Goal: Transaction & Acquisition: Download file/media

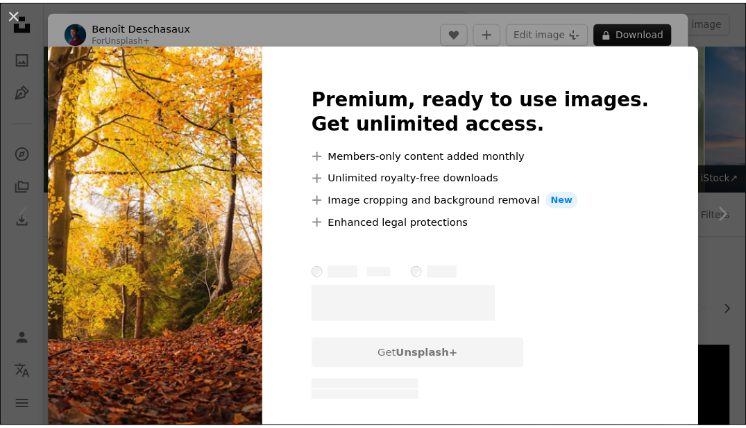
scroll to position [278, 0]
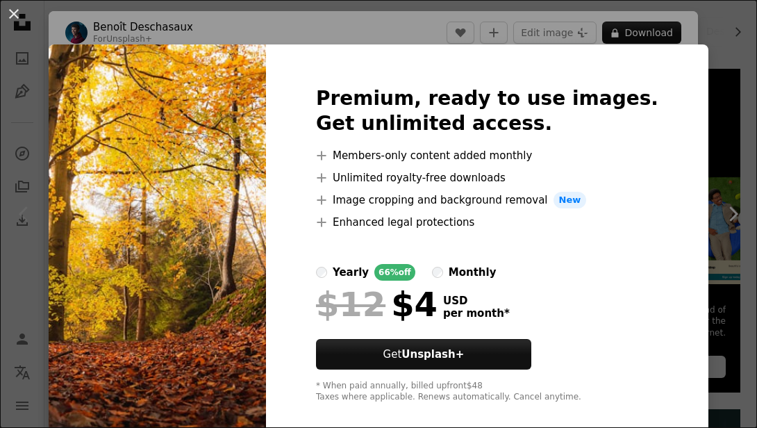
click at [187, 135] on img at bounding box center [157, 244] width 217 height 400
click at [20, 11] on button "An X shape" at bounding box center [14, 14] width 17 height 17
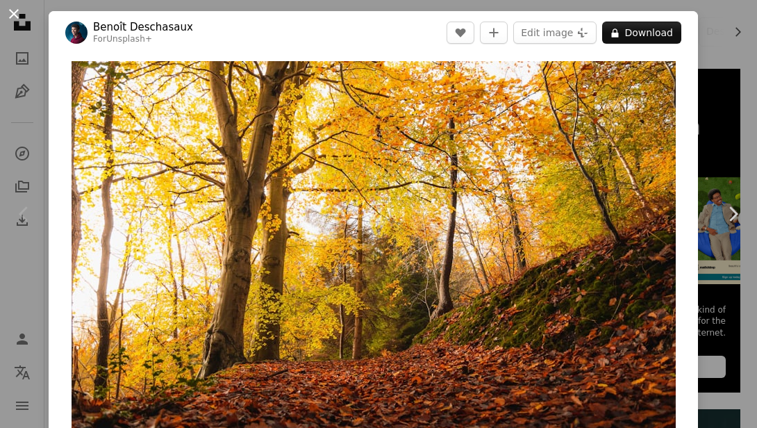
click at [10, 12] on button "An X shape" at bounding box center [14, 14] width 17 height 17
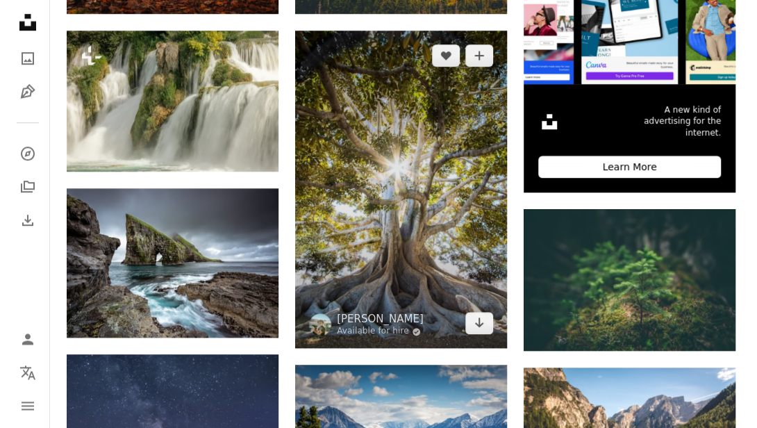
scroll to position [486, 0]
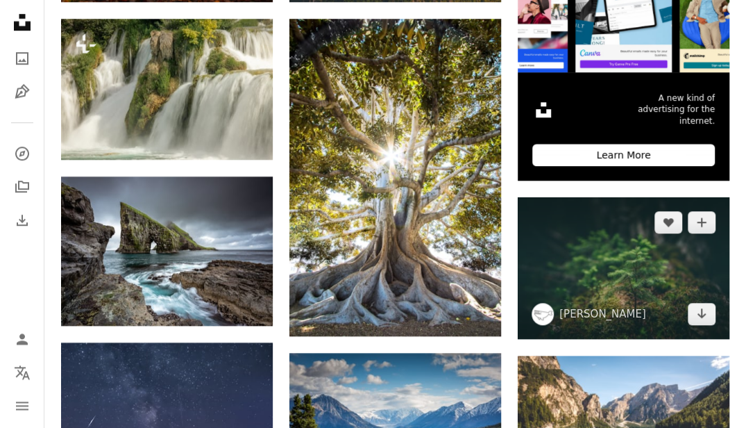
click at [615, 260] on img at bounding box center [624, 268] width 212 height 142
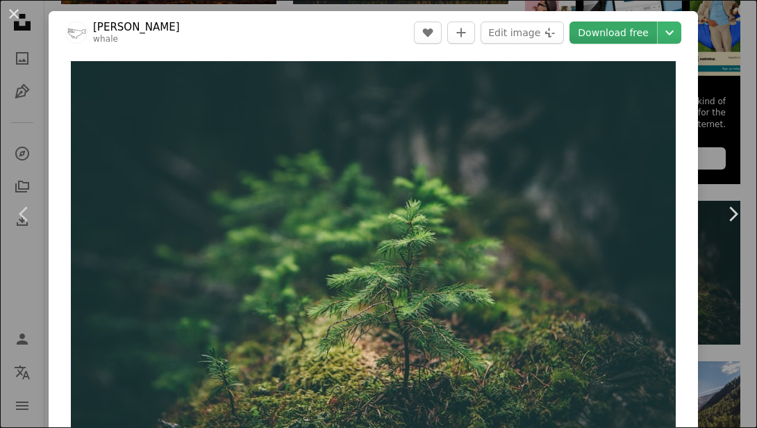
click at [624, 30] on link "Download free" at bounding box center [612, 33] width 87 height 22
